Goal: Browse casually

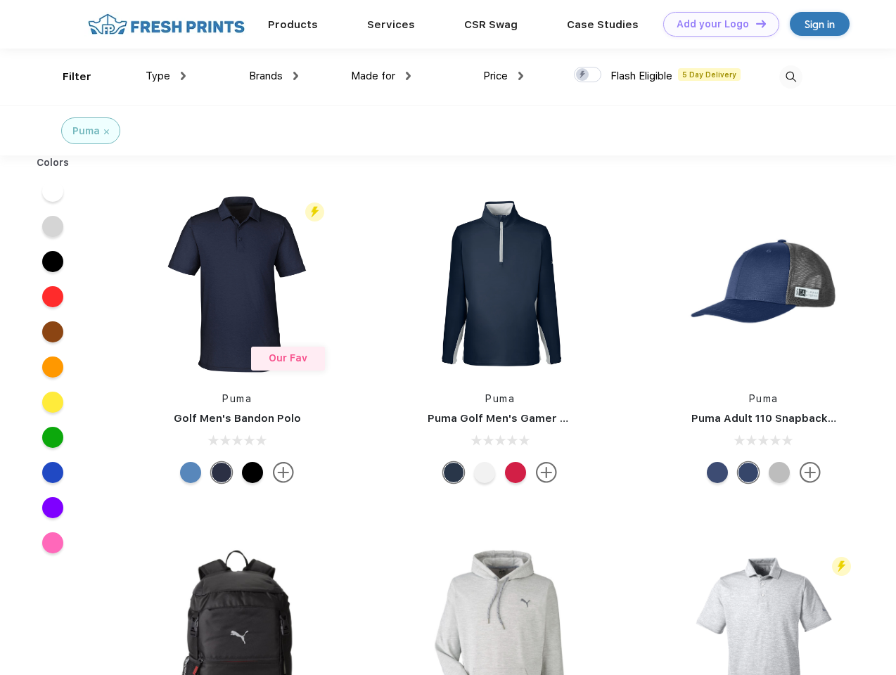
click at [716, 24] on link "Add your Logo Design Tool" at bounding box center [721, 24] width 116 height 25
click at [0, 0] on div "Design Tool" at bounding box center [0, 0] width 0 height 0
click at [754, 23] on link "Add your Logo Design Tool" at bounding box center [721, 24] width 116 height 25
click at [68, 77] on div "Filter" at bounding box center [77, 77] width 29 height 16
click at [166, 76] on span "Type" at bounding box center [158, 76] width 25 height 13
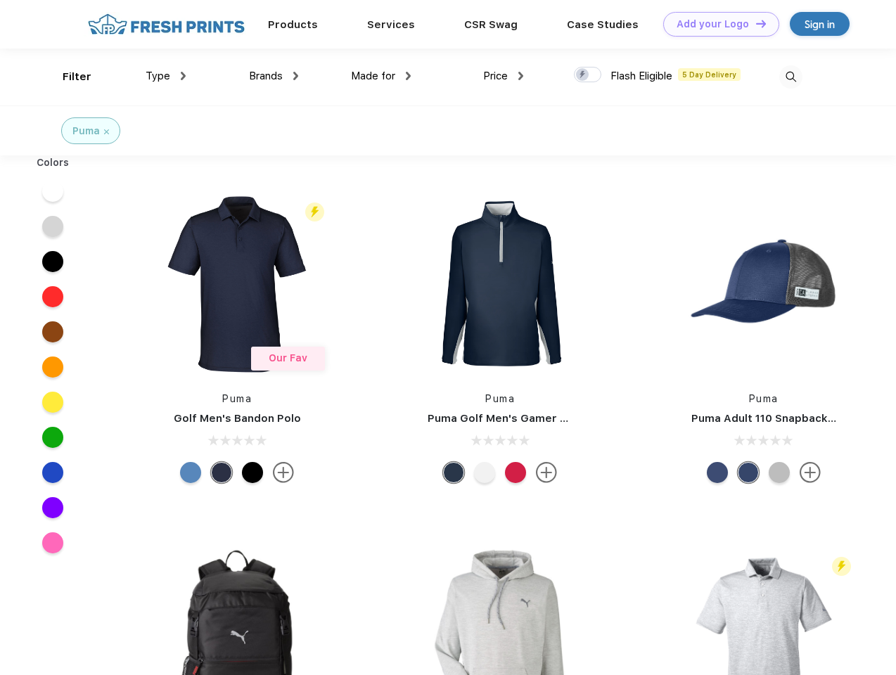
click at [274, 76] on span "Brands" at bounding box center [266, 76] width 34 height 13
click at [381, 76] on span "Made for" at bounding box center [373, 76] width 44 height 13
click at [503, 76] on span "Price" at bounding box center [495, 76] width 25 height 13
click at [588, 75] on div at bounding box center [587, 74] width 27 height 15
click at [583, 75] on input "checkbox" at bounding box center [578, 70] width 9 height 9
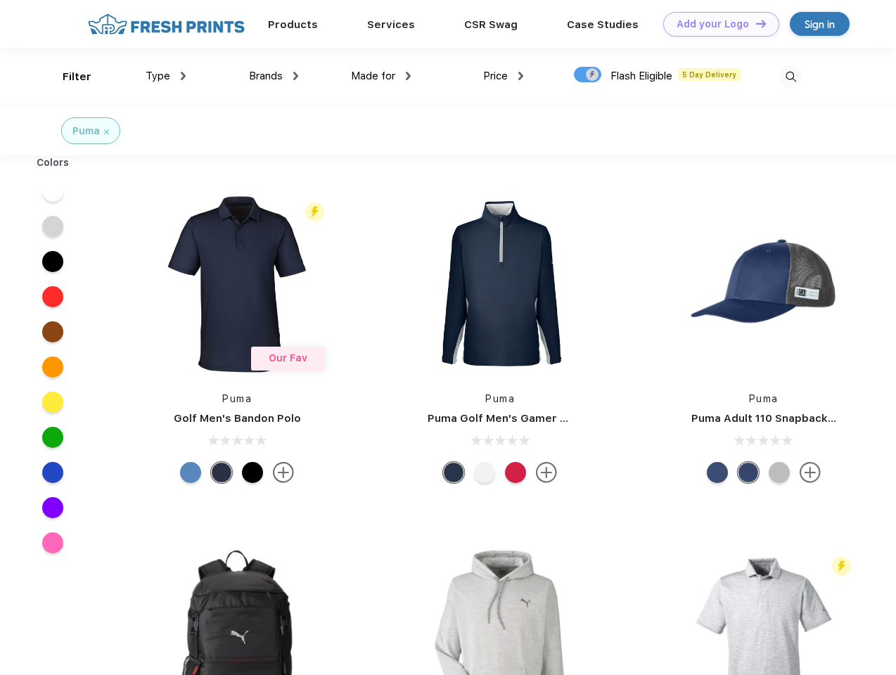
click at [790, 77] on img at bounding box center [790, 76] width 23 height 23
